Goal: Check status: Check status

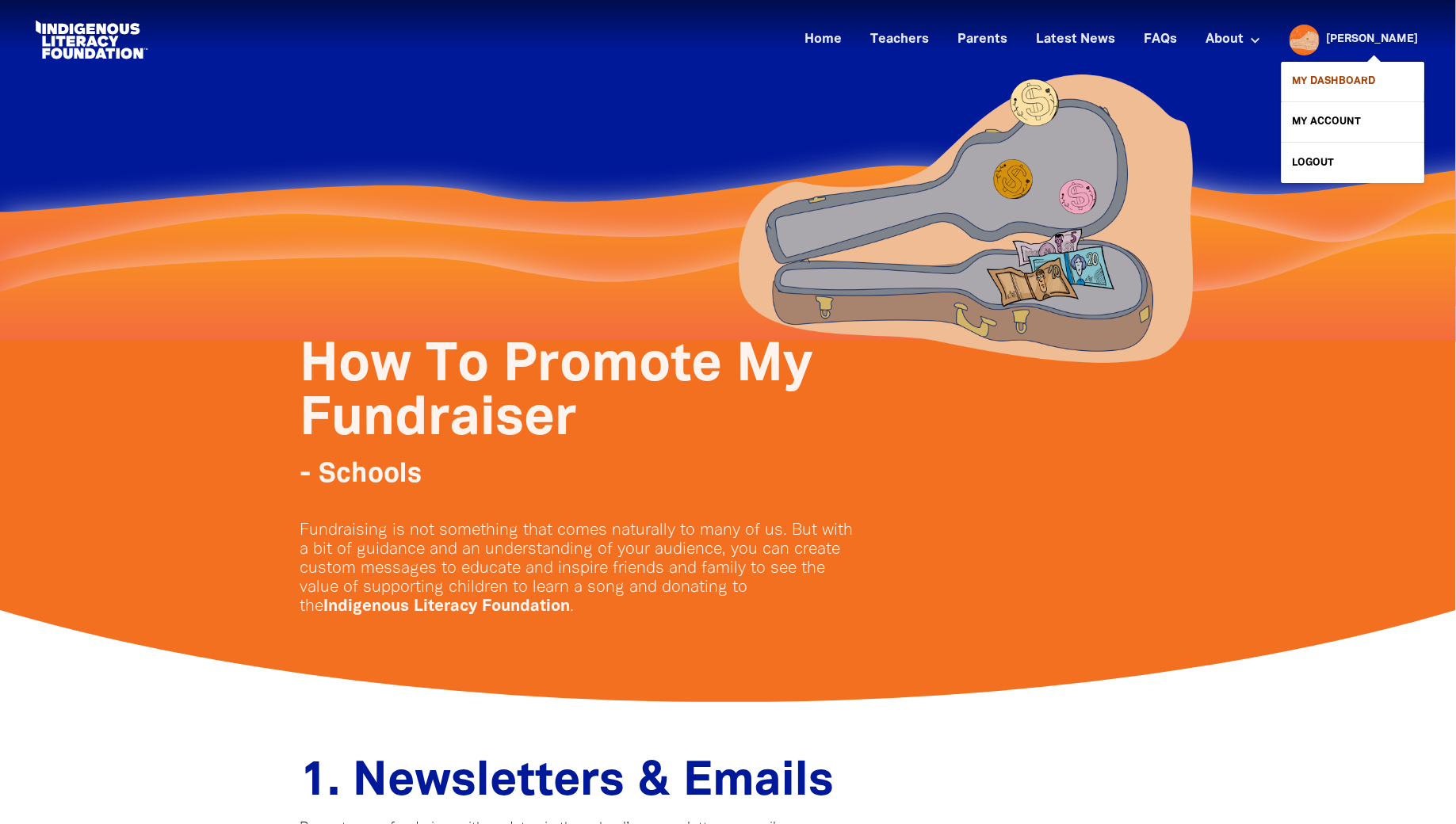
click at [1352, 88] on link "My Dashboard" at bounding box center [1353, 81] width 143 height 40
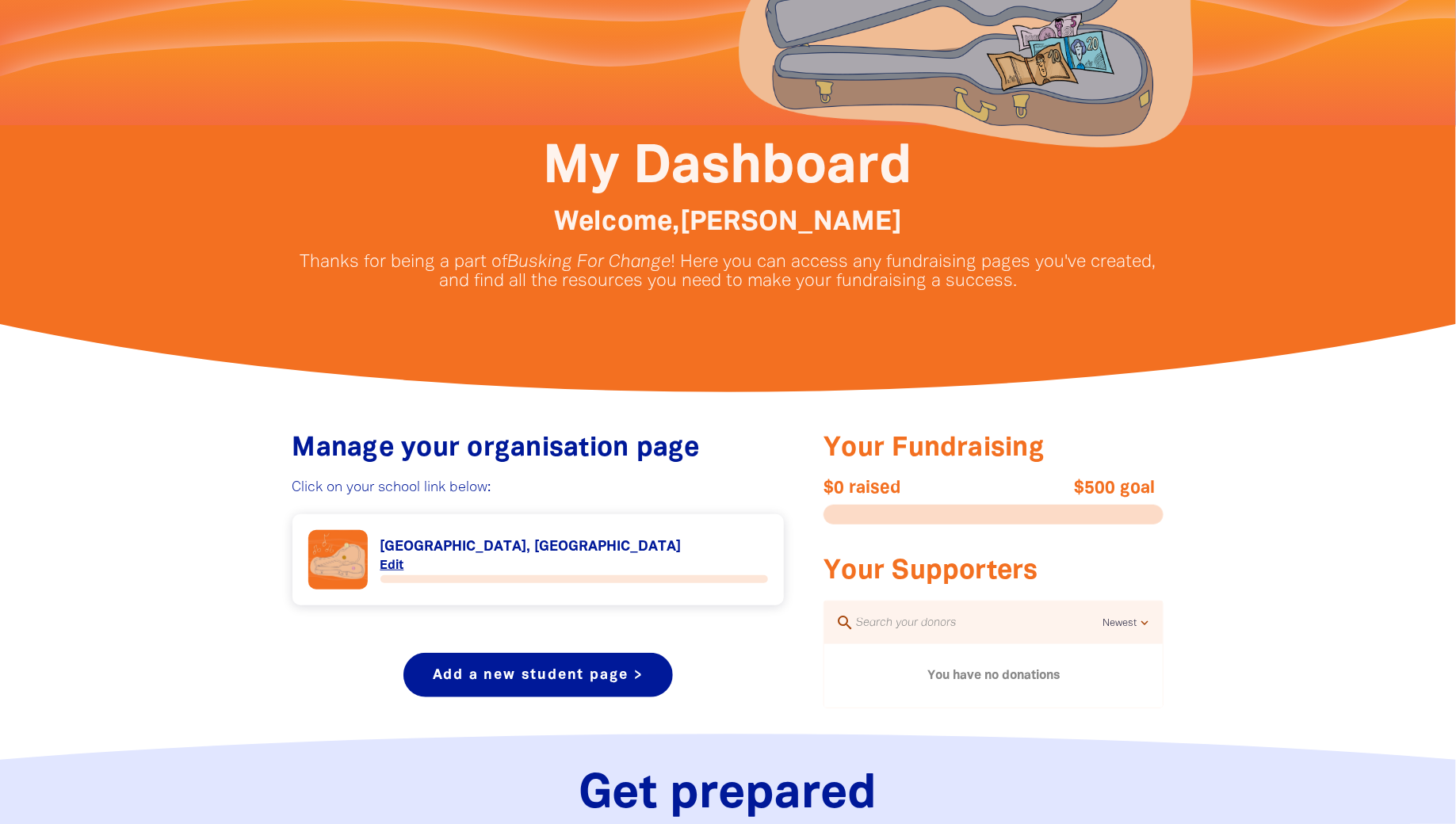
scroll to position [261, 0]
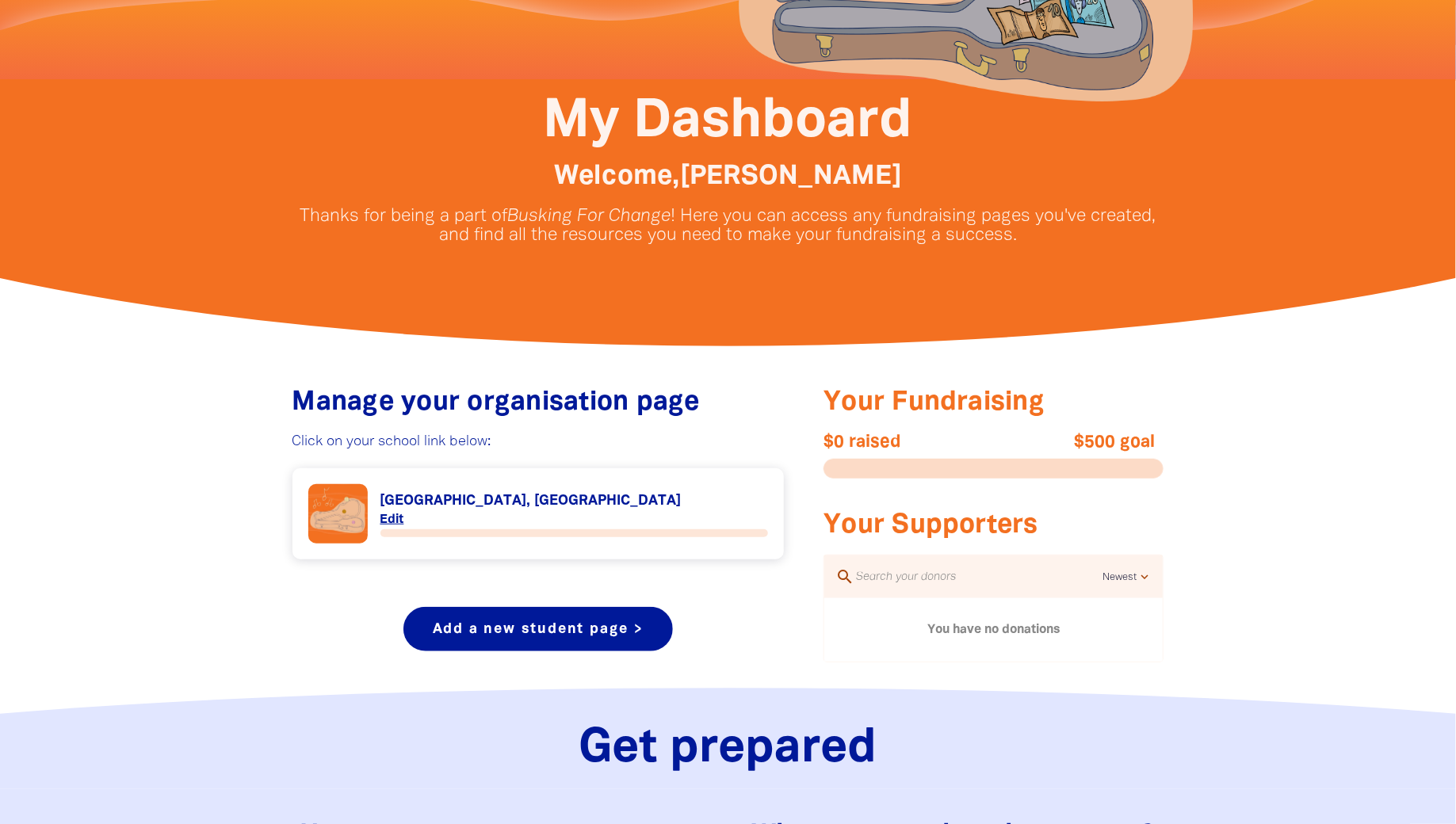
click at [602, 506] on link "Link to [GEOGRAPHIC_DATA], [GEOGRAPHIC_DATA]" at bounding box center [538, 513] width 460 height 59
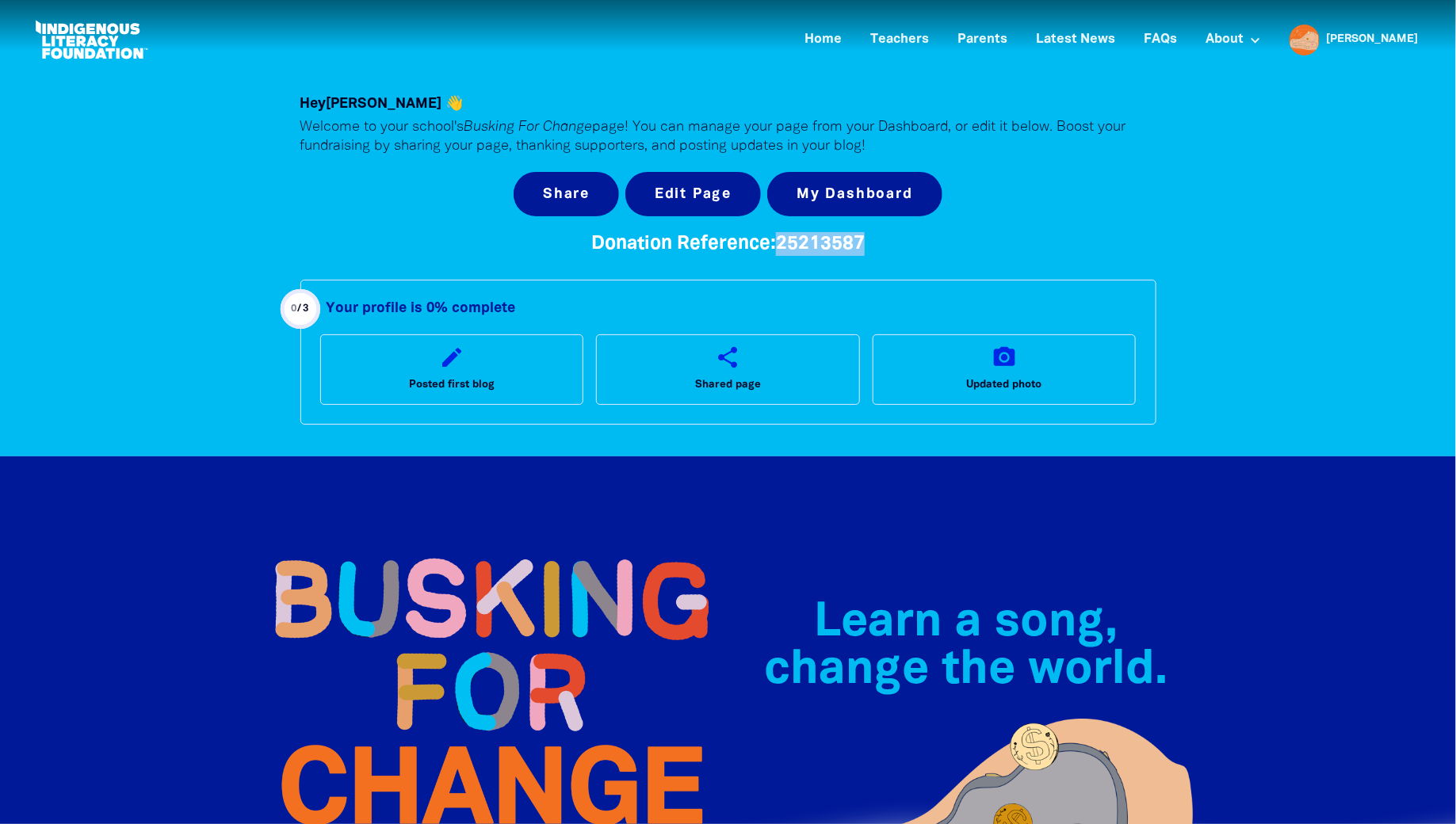
drag, startPoint x: 781, startPoint y: 241, endPoint x: 881, endPoint y: 243, distance: 100.0
click at [881, 243] on h4 "Donation Reference: 25213587" at bounding box center [728, 244] width 856 height 24
copy span "25213587"
